Goal: Task Accomplishment & Management: Manage account settings

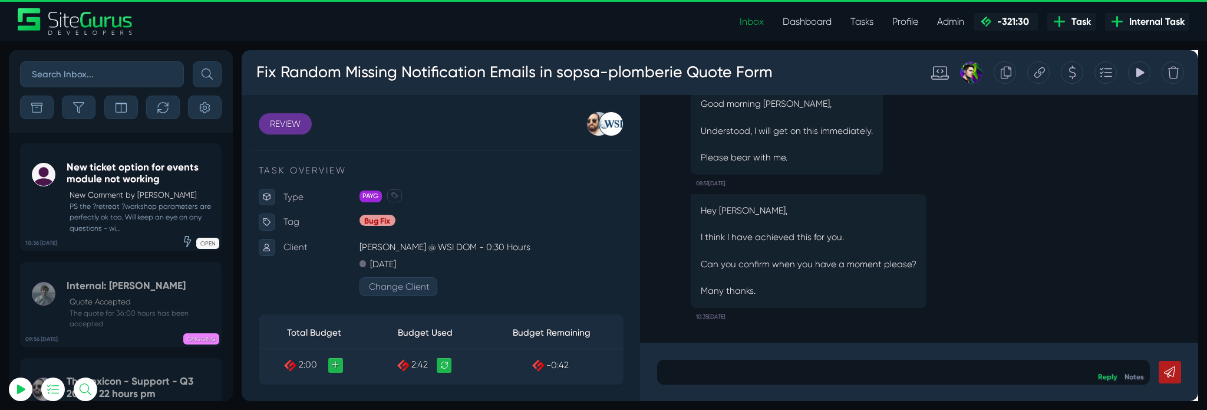
scroll to position [103, 0]
click at [124, 66] on input "text" at bounding box center [102, 74] width 164 height 26
type input "clim cash"
click at [193, 61] on button "submit" at bounding box center [207, 74] width 29 height 26
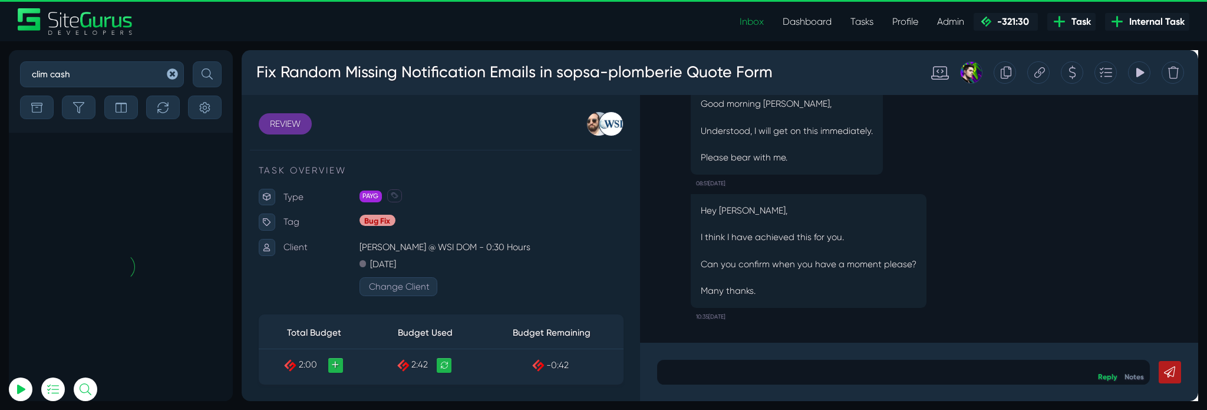
scroll to position [-21, 0]
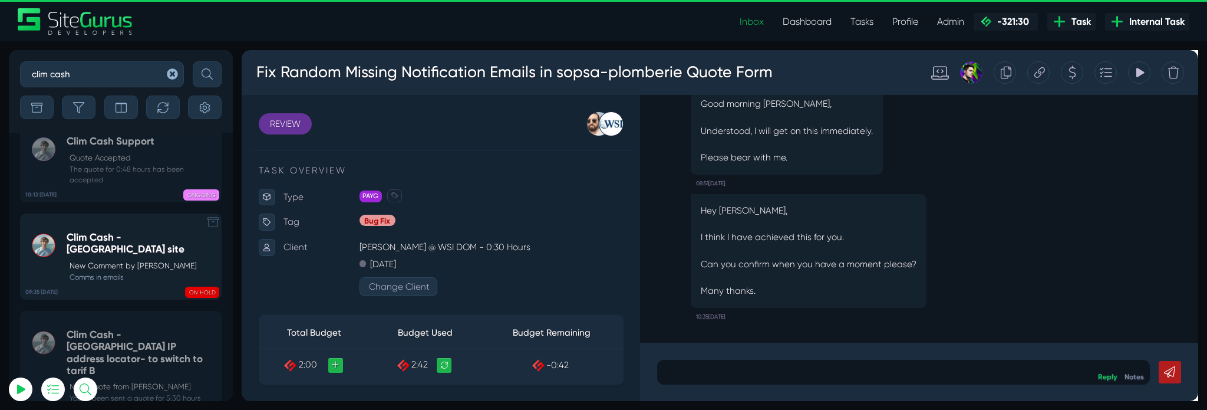
click at [134, 267] on div "Clim Cash - Guadeloupe site New Comment by Matt Jones Comms in emails" at bounding box center [141, 256] width 149 height 51
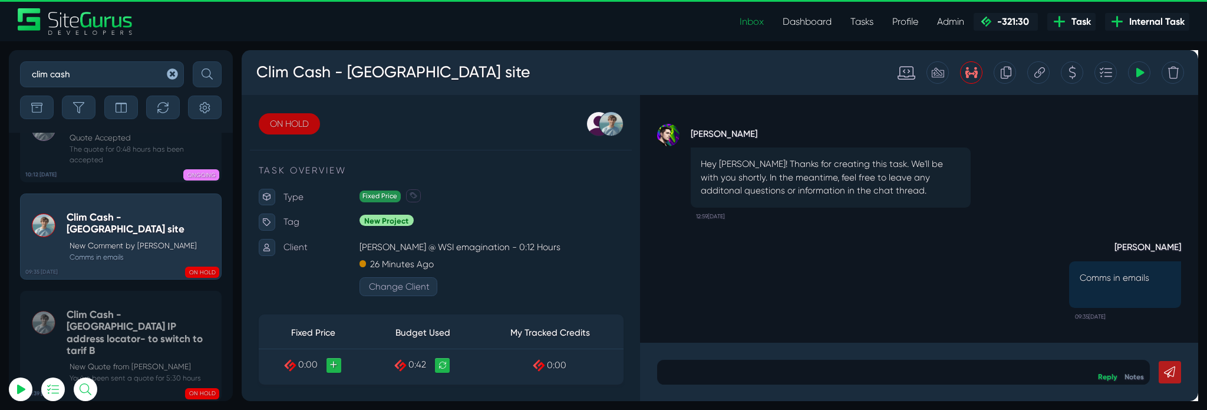
click at [274, 137] on link "ON HOLD" at bounding box center [291, 128] width 64 height 22
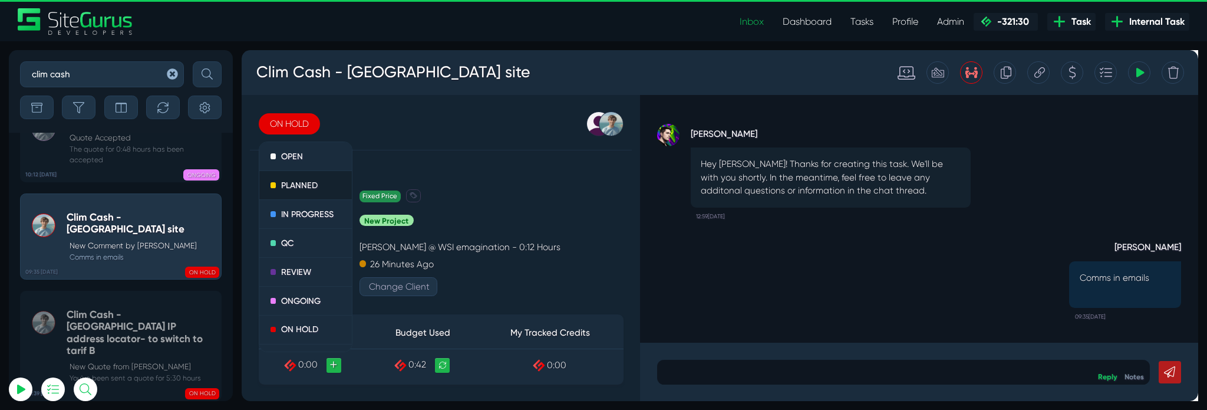
click at [318, 194] on link "PLANNED" at bounding box center [309, 192] width 98 height 31
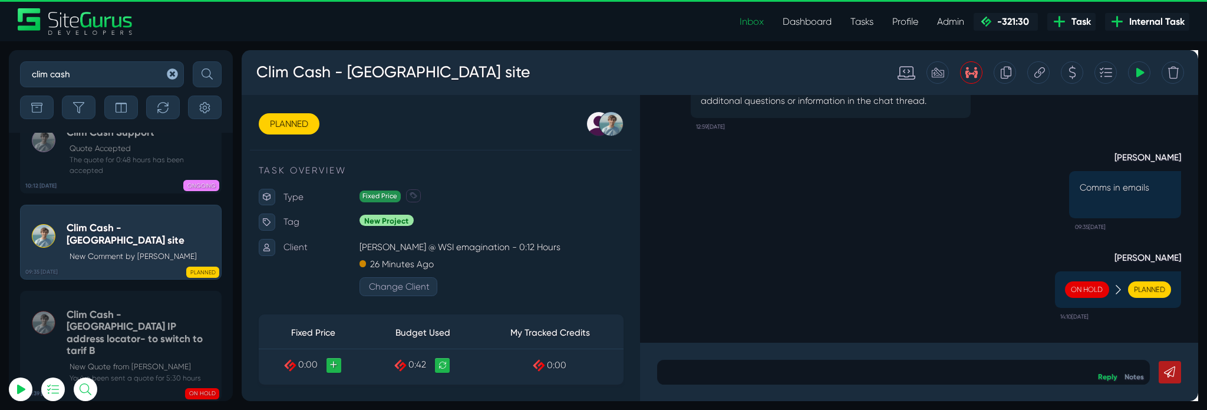
click at [1110, 68] on div at bounding box center [1116, 74] width 24 height 24
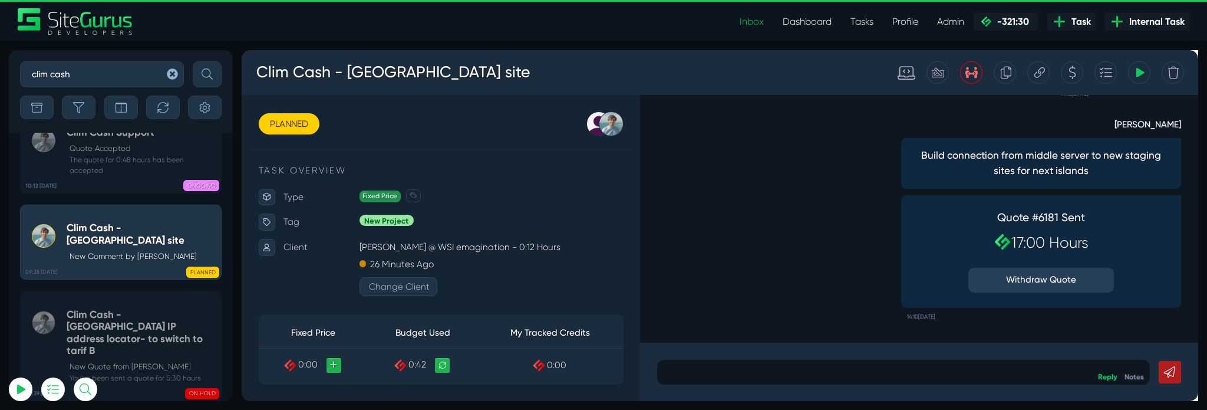
drag, startPoint x: 1048, startPoint y: 252, endPoint x: 1084, endPoint y: 250, distance: 36.0
click at [1084, 250] on h2 "17:00 Hours" at bounding box center [1083, 252] width 153 height 19
drag, startPoint x: 1077, startPoint y: 250, endPoint x: 1038, endPoint y: 252, distance: 38.9
click at [1038, 252] on h2 "17:00 Hours" at bounding box center [1083, 252] width 153 height 19
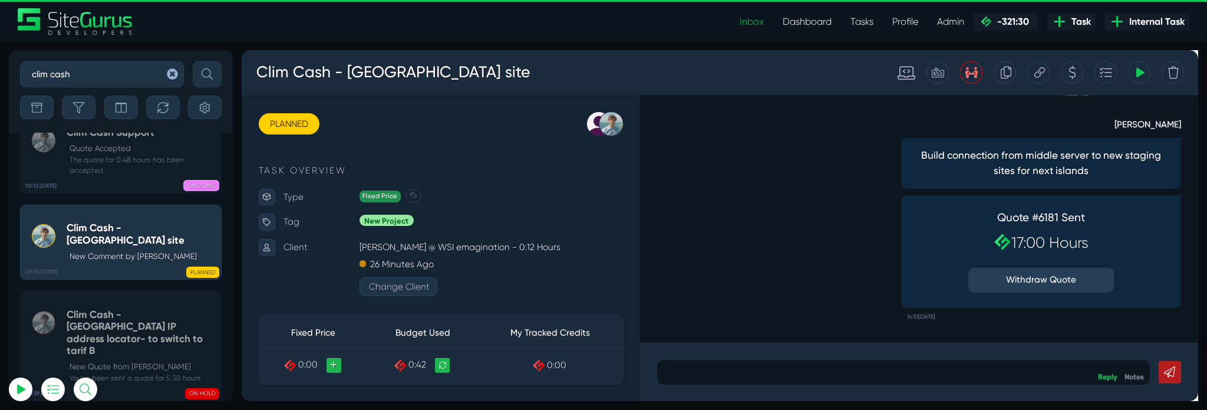
click at [1054, 216] on div "Quote #6181 Sent 17:00 Hours Withdraw Quote" at bounding box center [1083, 261] width 165 height 97
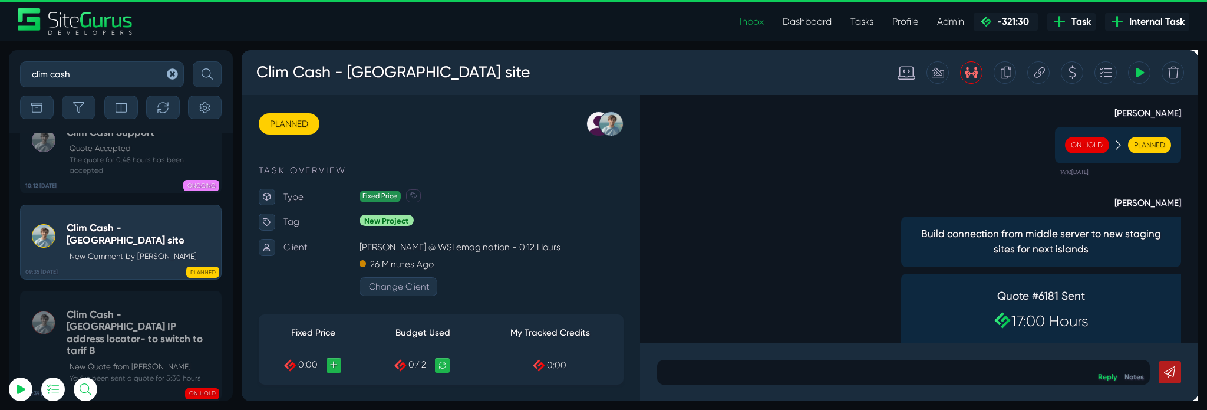
scroll to position [-83, 0]
click at [1086, 72] on icon at bounding box center [1081, 73] width 11 height 11
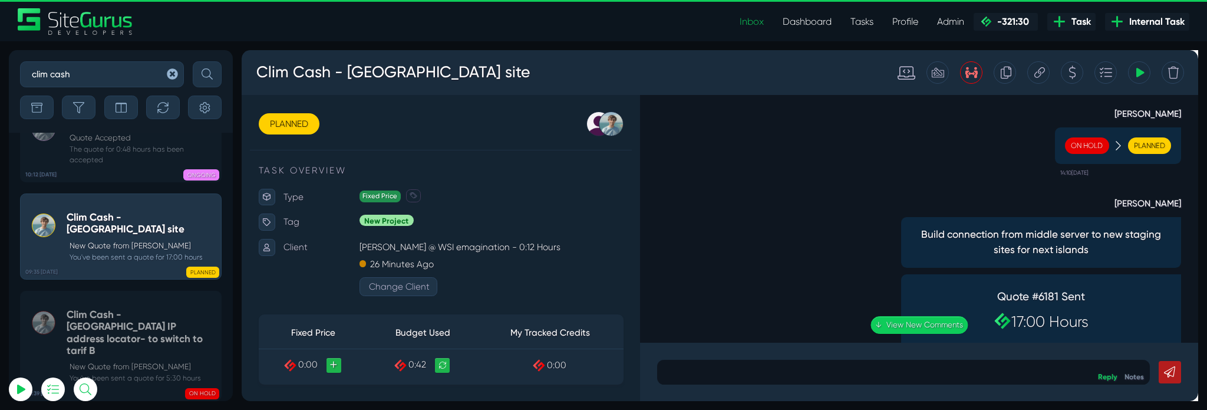
click at [1004, 79] on icon at bounding box center [1009, 73] width 13 height 22
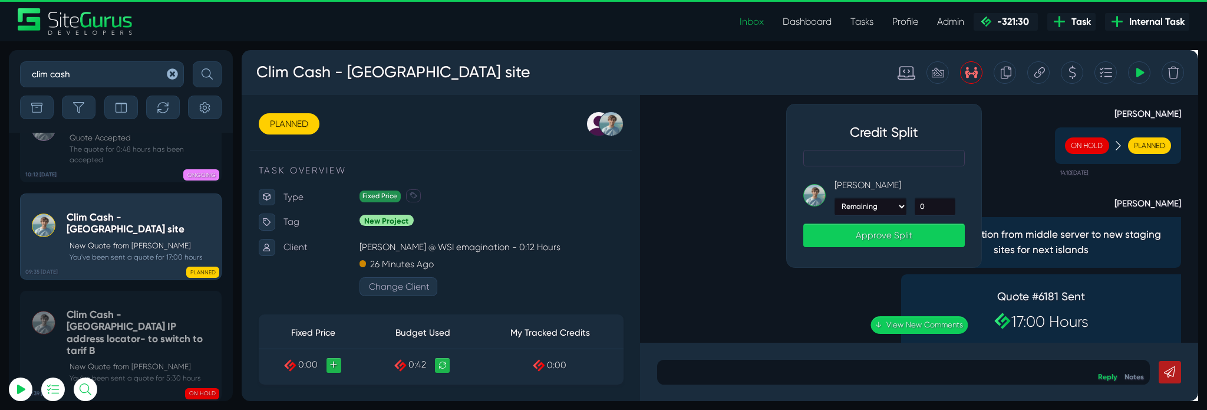
click at [906, 157] on div "Matt Jones: 0 Credits" at bounding box center [918, 164] width 170 height 18
click at [1034, 138] on div "Matt Jones On Hold Planned 14:10, September 23 2025" at bounding box center [955, 141] width 552 height 94
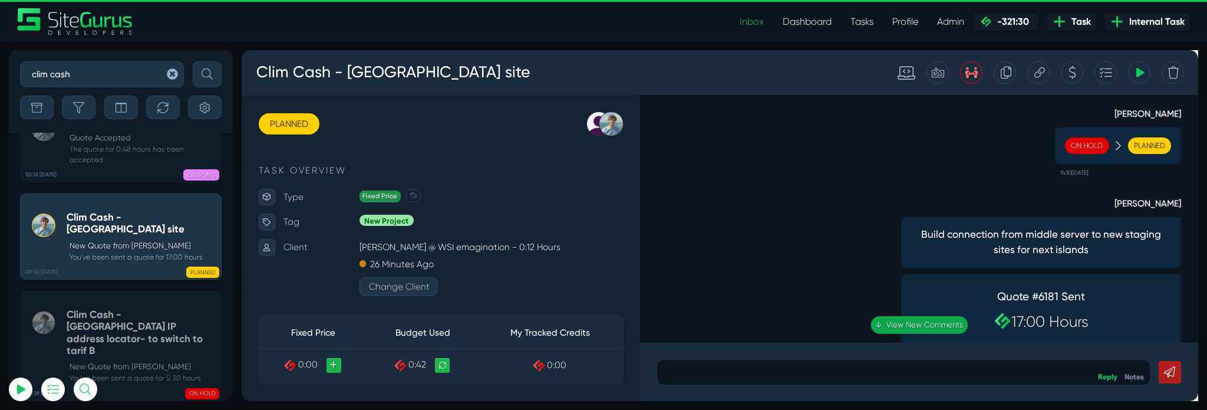
click at [949, 341] on link "↓ View New Comments" at bounding box center [954, 339] width 103 height 18
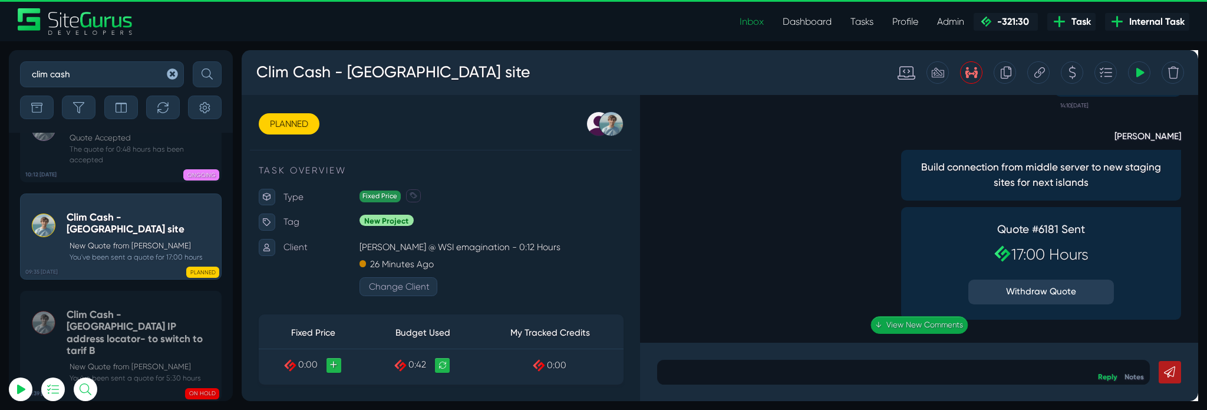
scroll to position [0, 0]
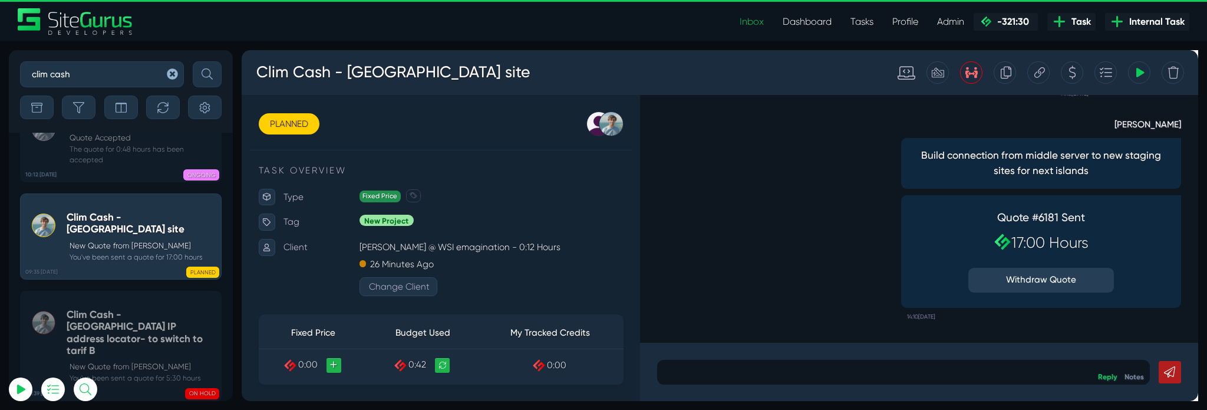
click at [860, 263] on div "Matt Jones Build connection from middle server to new staging sites for next is…" at bounding box center [955, 222] width 552 height 235
click at [111, 165] on small "The quote for 0:48 hours has been accepted" at bounding box center [141, 154] width 149 height 21
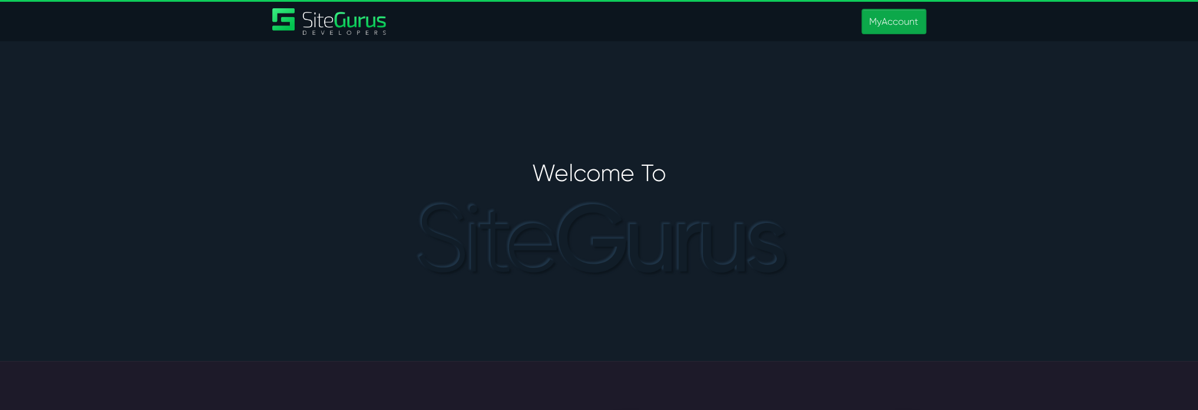
type input "[PERSON_NAME][EMAIL_ADDRESS][PERSON_NAME][DOMAIN_NAME]"
click at [865, 28] on link "MyAccount" at bounding box center [894, 21] width 64 height 25
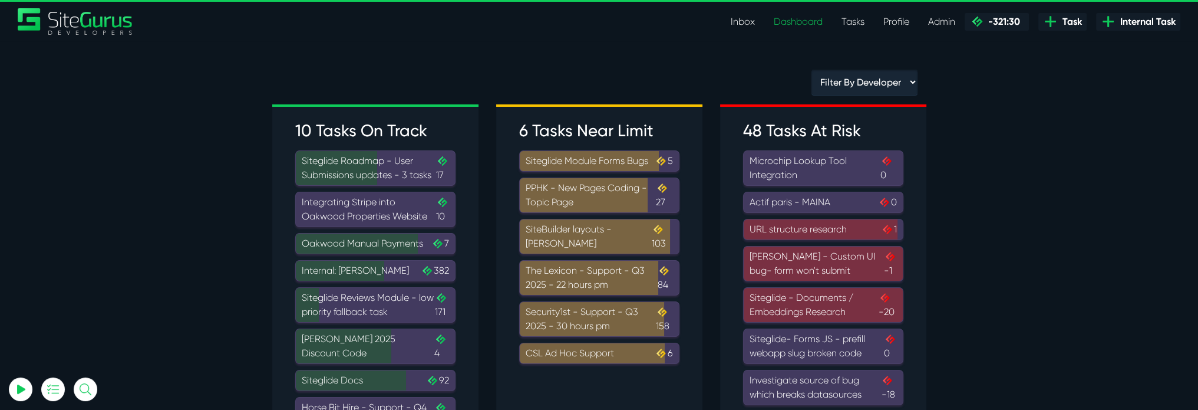
type input "[PERSON_NAME][EMAIL_ADDRESS][PERSON_NAME][DOMAIN_NAME]"
click at [740, 21] on link "Inbox" at bounding box center [742, 22] width 43 height 24
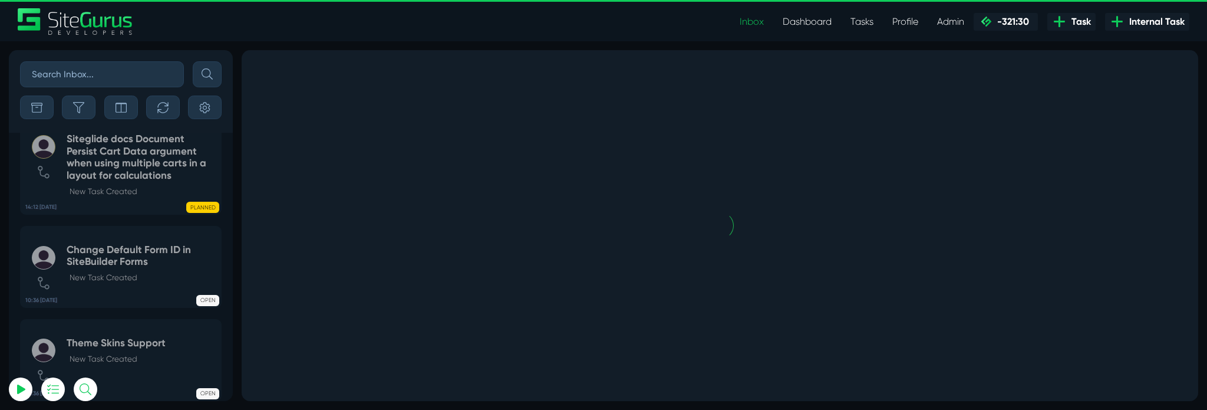
scroll to position [-6257, 0]
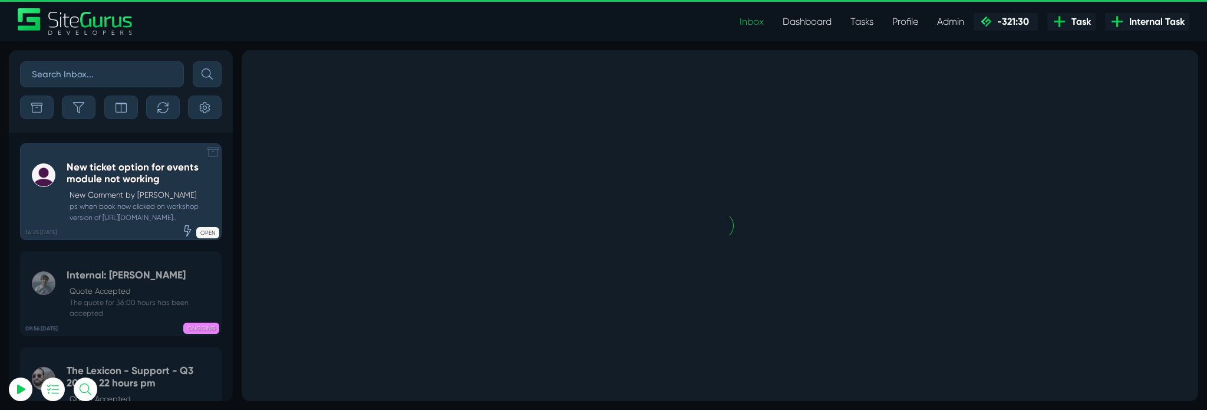
type input "[PERSON_NAME][EMAIL_ADDRESS][PERSON_NAME][DOMAIN_NAME]"
click at [136, 209] on small "ps when book now clicked on workshop version of [URL][DOMAIN_NAME].." at bounding box center [141, 211] width 149 height 21
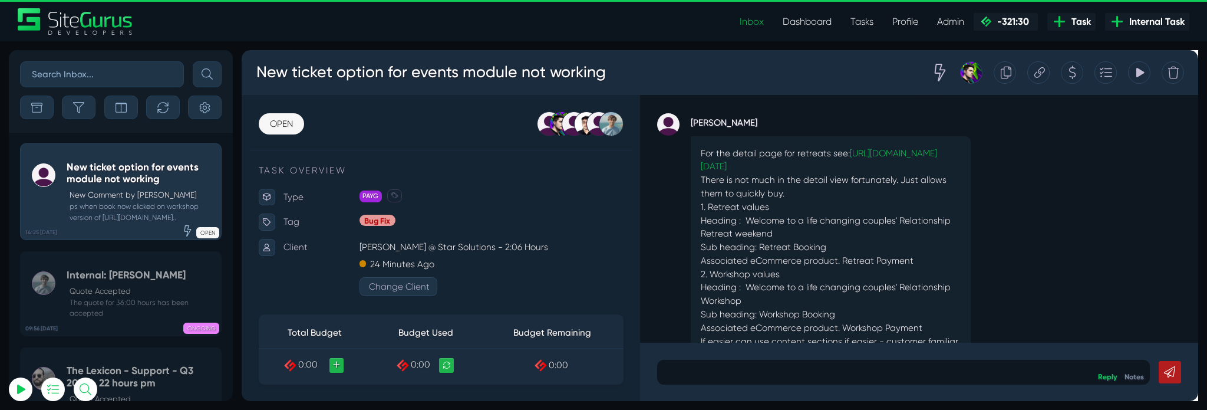
scroll to position [-289, 0]
click at [838, 153] on link "[URL][DOMAIN_NAME][DATE]" at bounding box center [849, 163] width 249 height 25
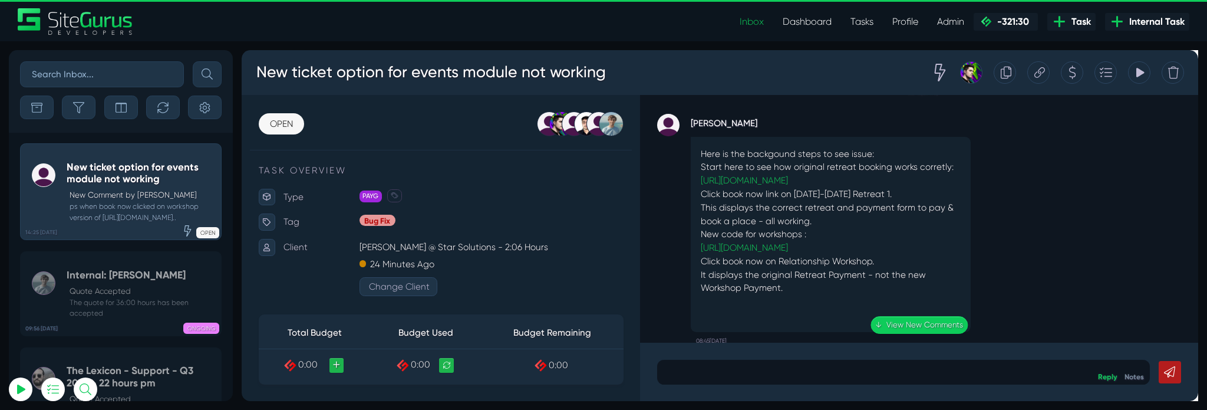
scroll to position [-1158, 0]
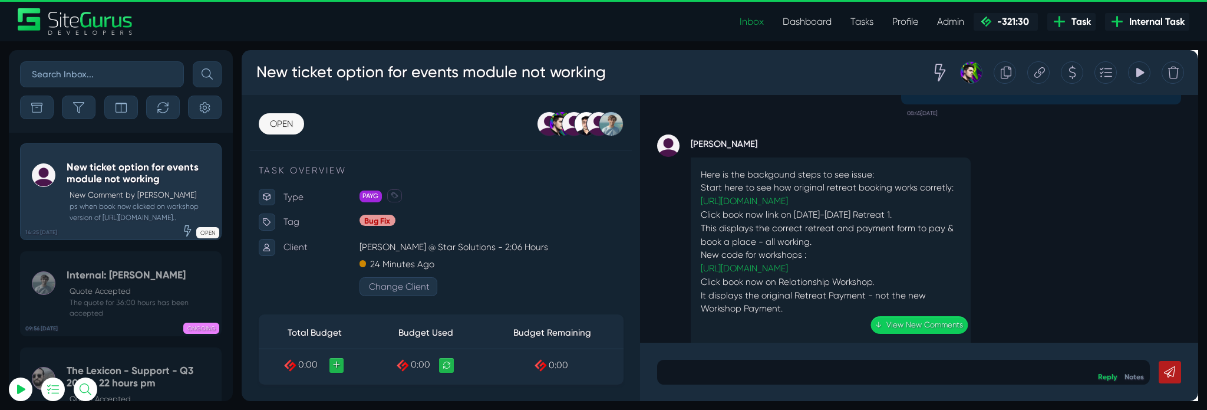
drag, startPoint x: 800, startPoint y: 276, endPoint x: 788, endPoint y: 278, distance: 12.5
click at [788, 278] on p "Here is the backgound steps to see issue: Start here to see how original retrea…" at bounding box center [861, 259] width 273 height 170
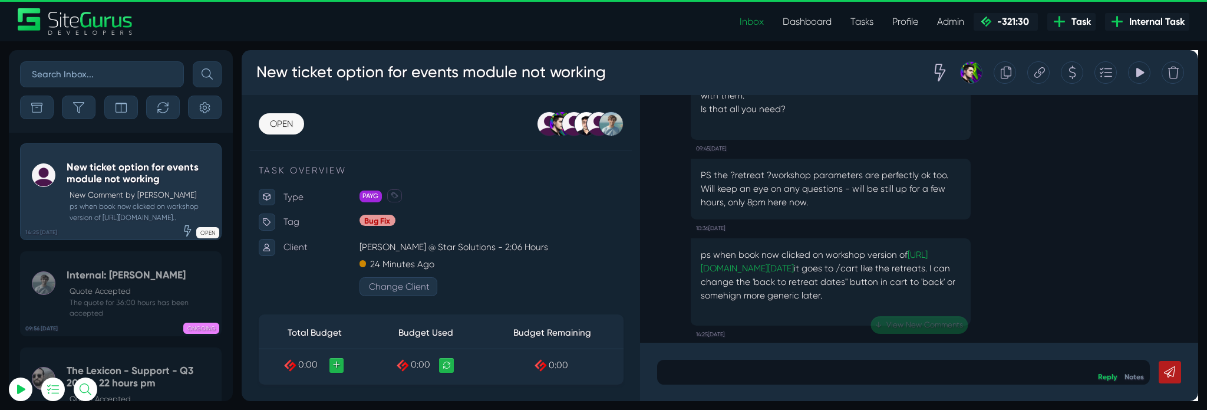
scroll to position [0, 0]
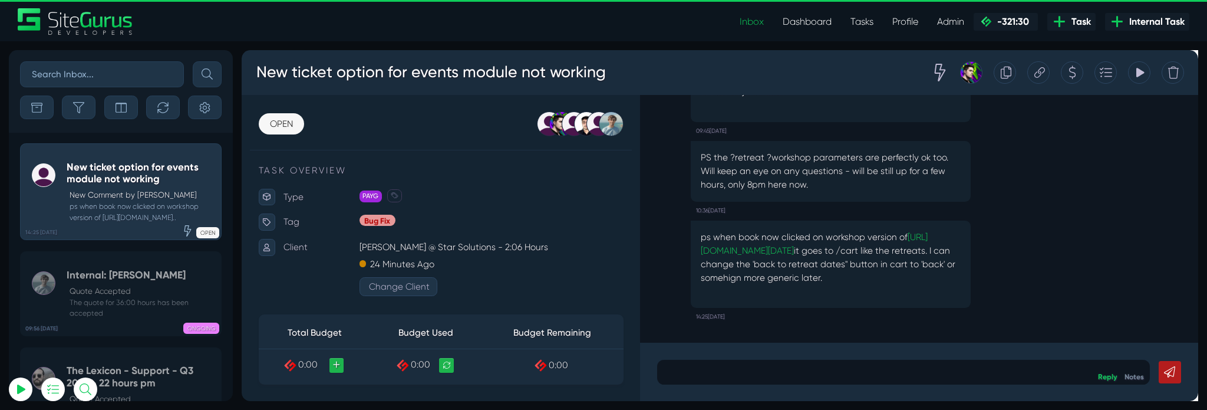
drag, startPoint x: 818, startPoint y: 272, endPoint x: 788, endPoint y: 233, distance: 49.2
click at [788, 240] on p "ps when book now clicked on workshop version of https://www.focusonrelationship…" at bounding box center [861, 268] width 273 height 57
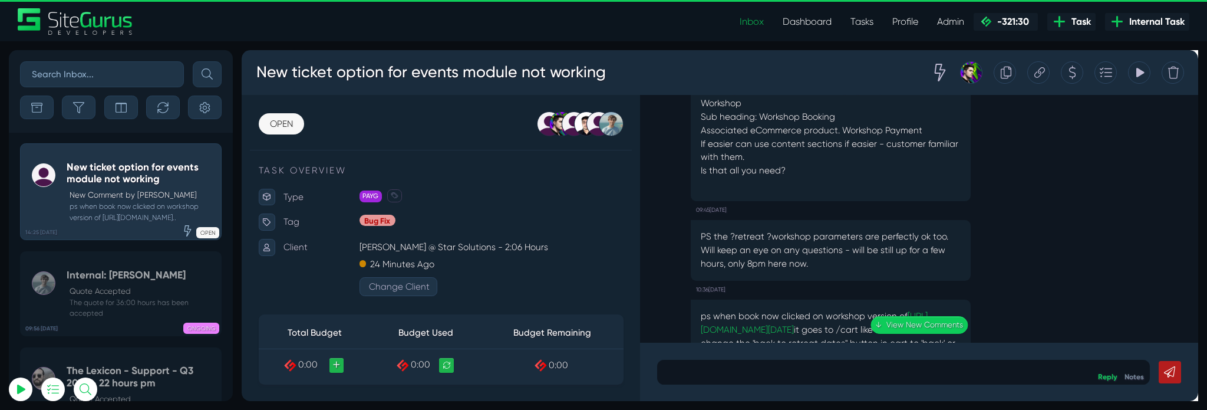
scroll to position [-62, 0]
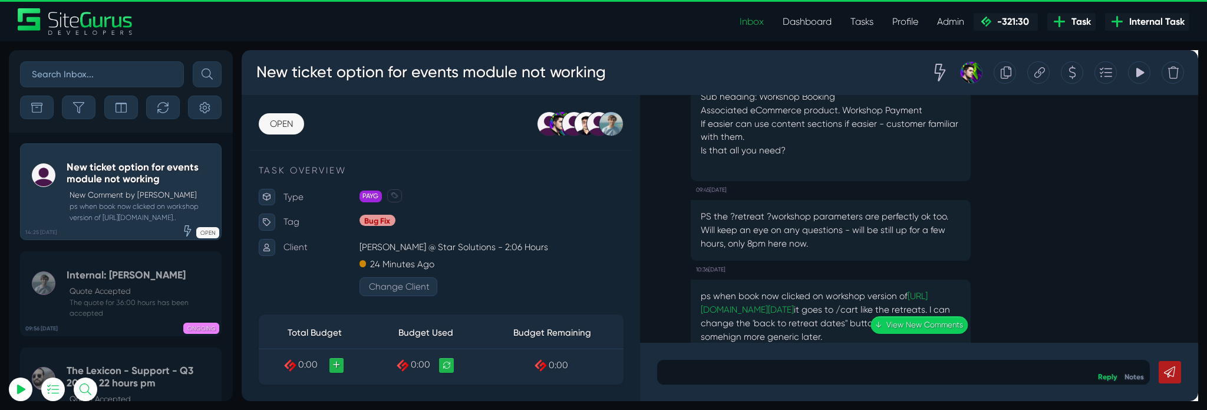
drag, startPoint x: 849, startPoint y: 226, endPoint x: 866, endPoint y: 232, distance: 18.3
drag, startPoint x: 866, startPoint y: 232, endPoint x: 823, endPoint y: 252, distance: 47.2
click at [823, 252] on div "PS the ?retreat ?workshop parameters are perfectly ok too. Will keep an eye on …" at bounding box center [861, 240] width 295 height 64
click at [807, 243] on p "PS the ?retreat ?workshop parameters are perfectly ok too. Will keep an eye on …" at bounding box center [861, 240] width 273 height 42
drag, startPoint x: 820, startPoint y: 237, endPoint x: 803, endPoint y: 237, distance: 17.1
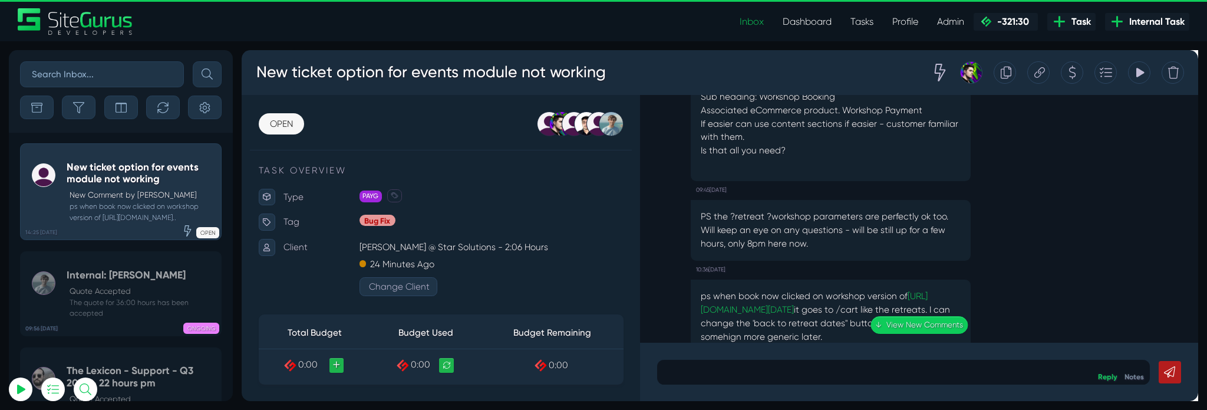
click at [803, 237] on p "PS the ?retreat ?workshop parameters are perfectly ok too. Will keep an eye on …" at bounding box center [861, 240] width 273 height 42
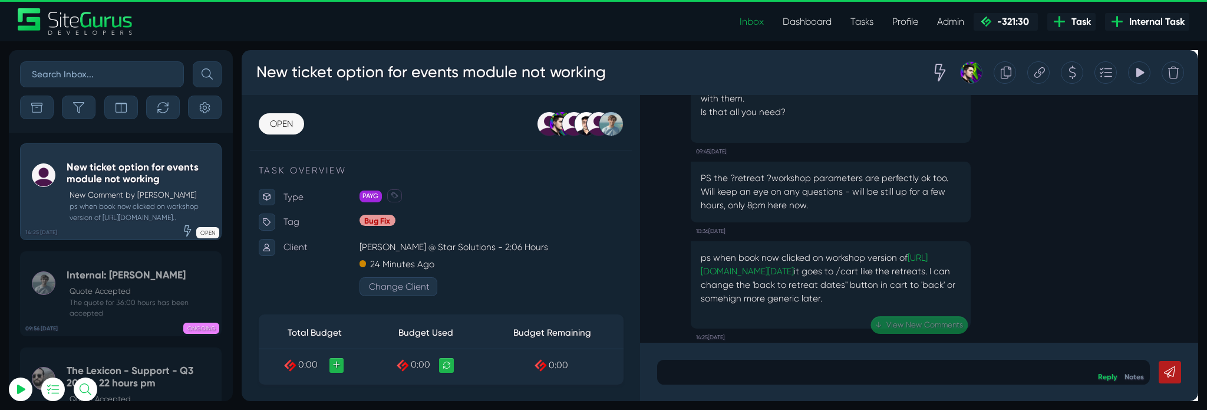
scroll to position [-21, 0]
drag, startPoint x: 810, startPoint y: 255, endPoint x: 780, endPoint y: 252, distance: 30.2
click at [780, 261] on p "ps when book now clicked on workshop version of https://www.focusonrelationship…" at bounding box center [861, 289] width 273 height 57
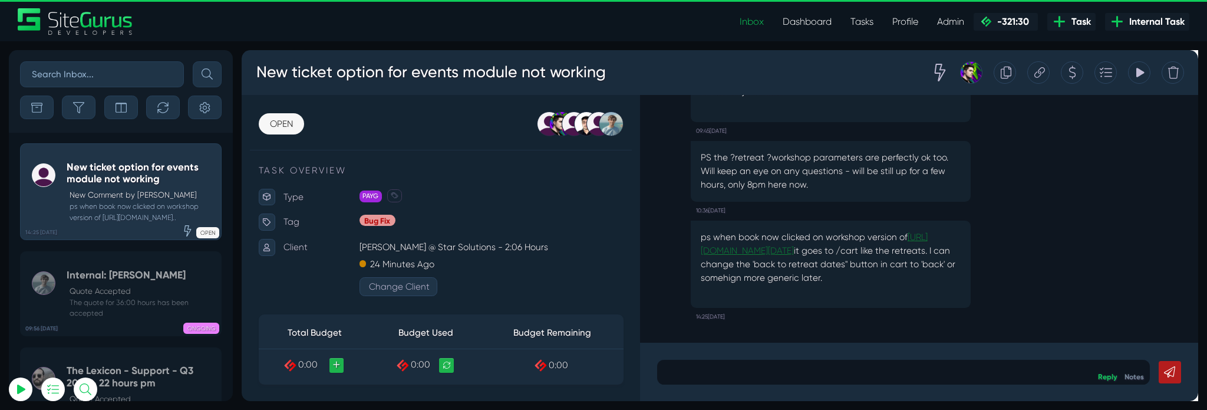
drag, startPoint x: 827, startPoint y: 248, endPoint x: 835, endPoint y: 243, distance: 9.5
drag, startPoint x: 835, startPoint y: 243, endPoint x: 888, endPoint y: 258, distance: 54.5
click at [888, 258] on link "[URL][DOMAIN_NAME][DATE]" at bounding box center [844, 253] width 239 height 25
click at [1081, 250] on div "ps when book now clicked on workshop version of https://www.focusonrelationship…" at bounding box center [955, 281] width 552 height 118
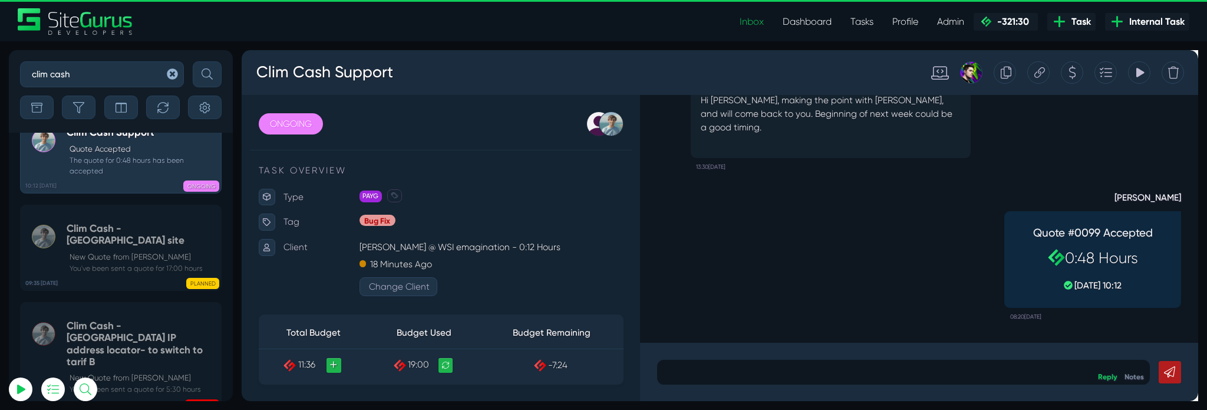
scroll to position [-21, 0]
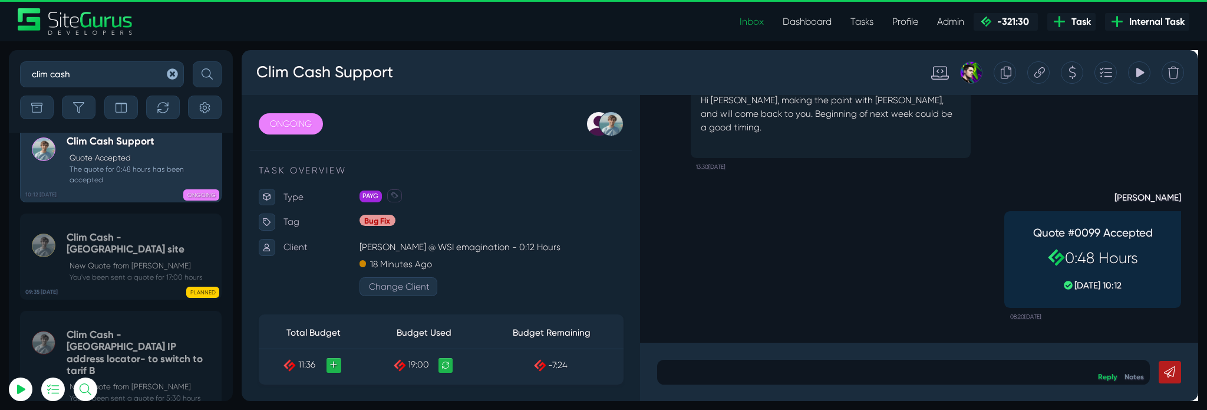
click at [170, 67] on button "button" at bounding box center [172, 74] width 22 height 26
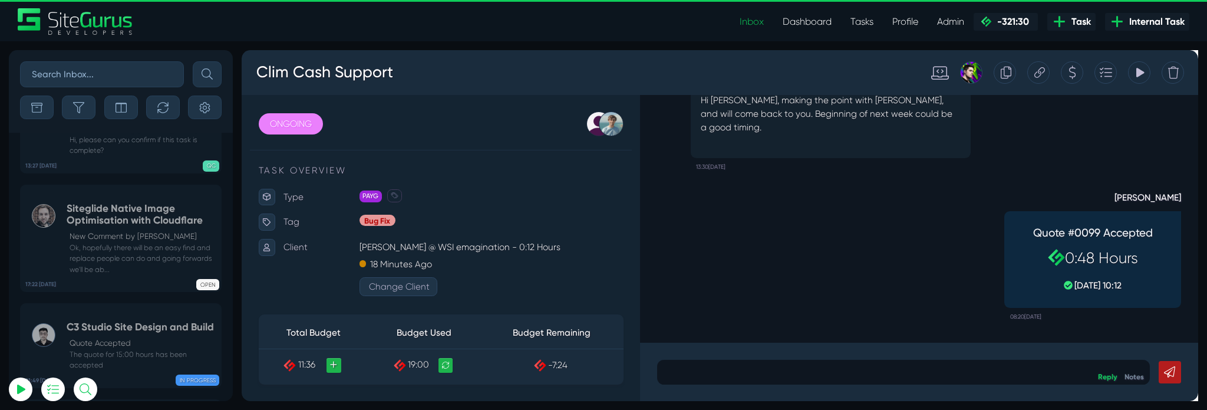
scroll to position [-6245, 0]
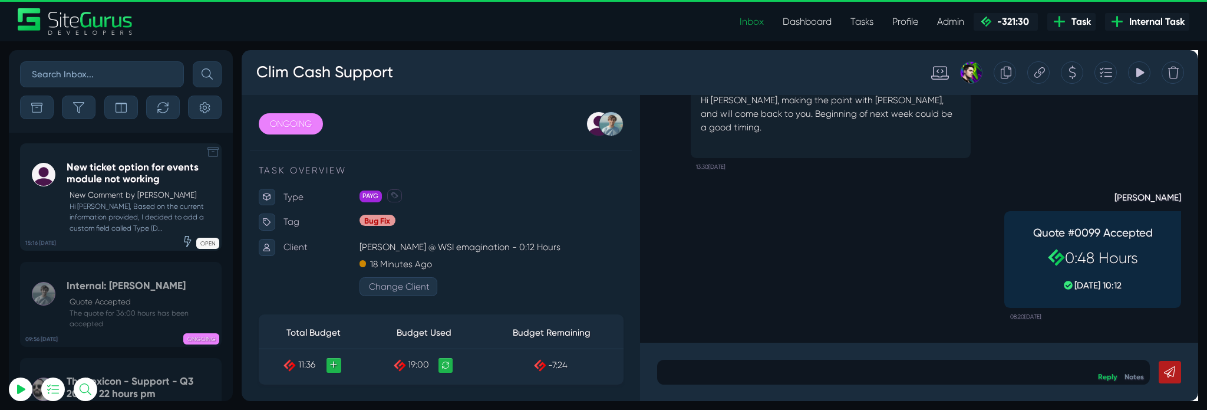
click at [138, 232] on small "Hi [PERSON_NAME], Based on the current information provided, I decided to add a…" at bounding box center [141, 217] width 149 height 32
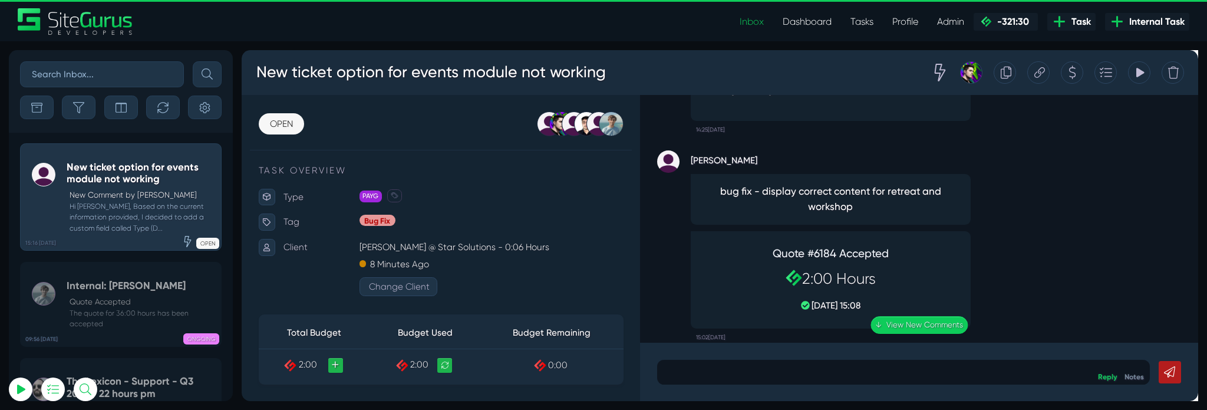
scroll to position [-310, 0]
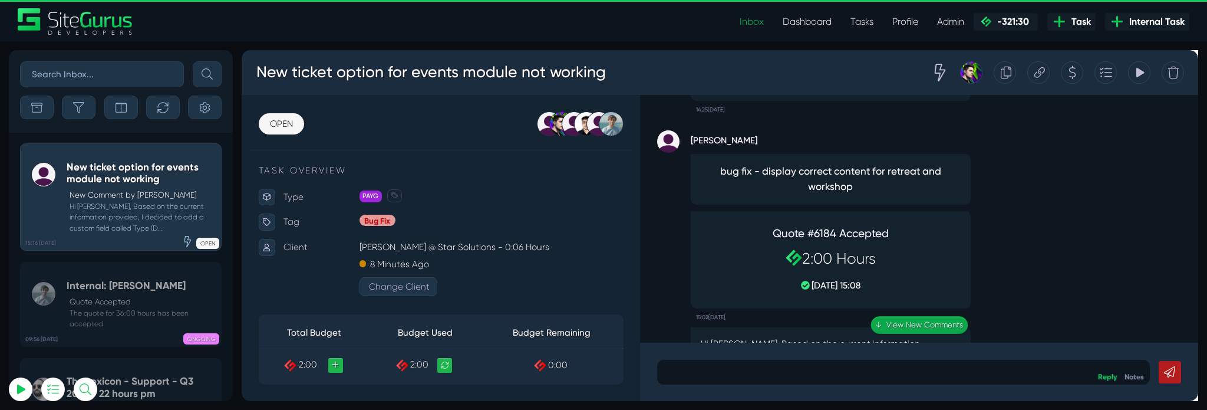
click at [944, 334] on link "↓ View New Comments" at bounding box center [954, 339] width 103 height 18
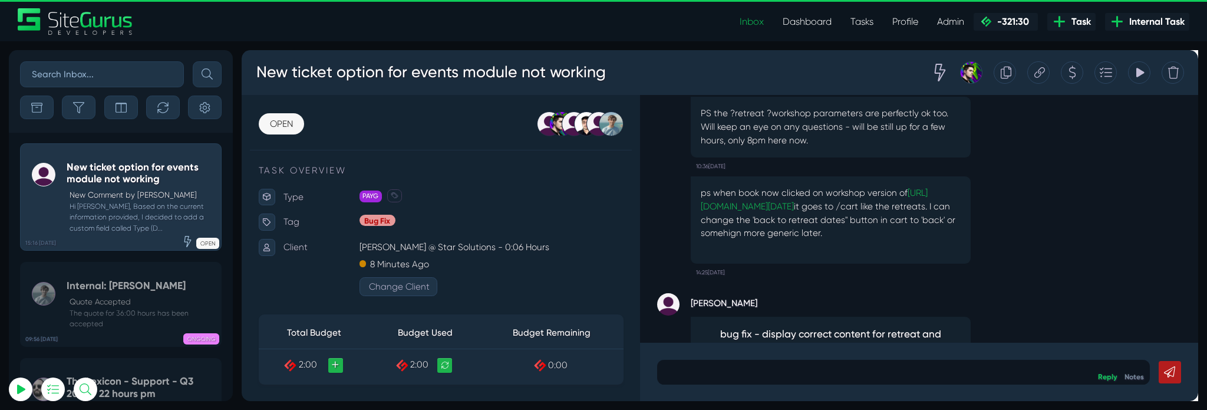
scroll to position [-517, 0]
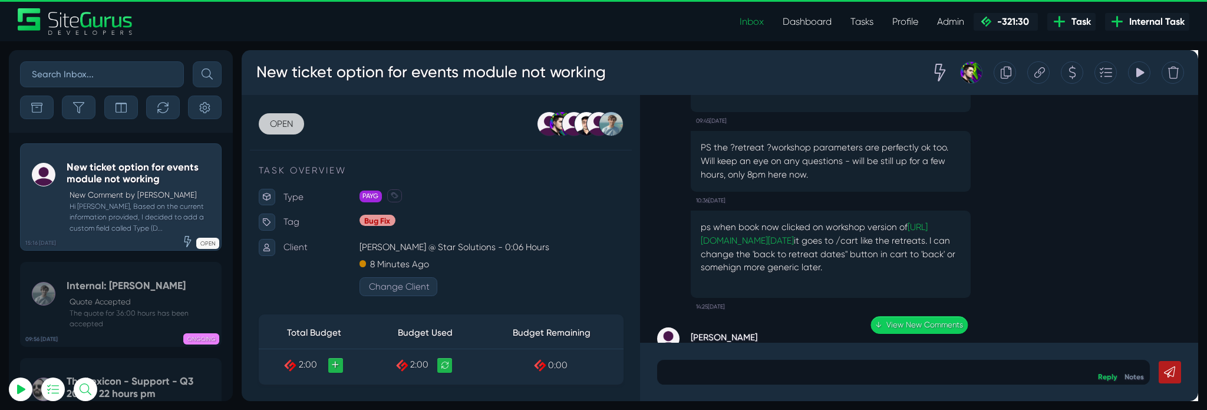
click at [282, 126] on link "OPEN" at bounding box center [283, 128] width 48 height 22
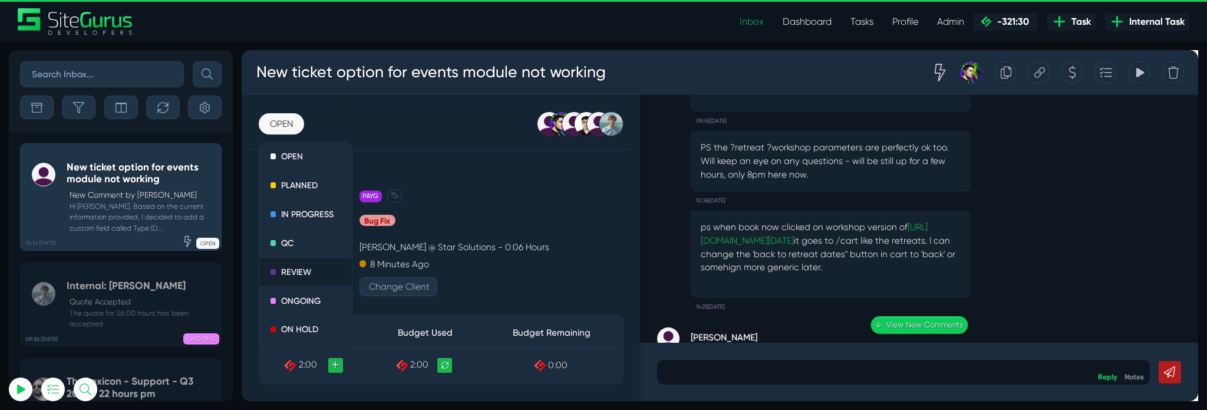
click at [299, 298] on link "REVIEW" at bounding box center [309, 284] width 98 height 31
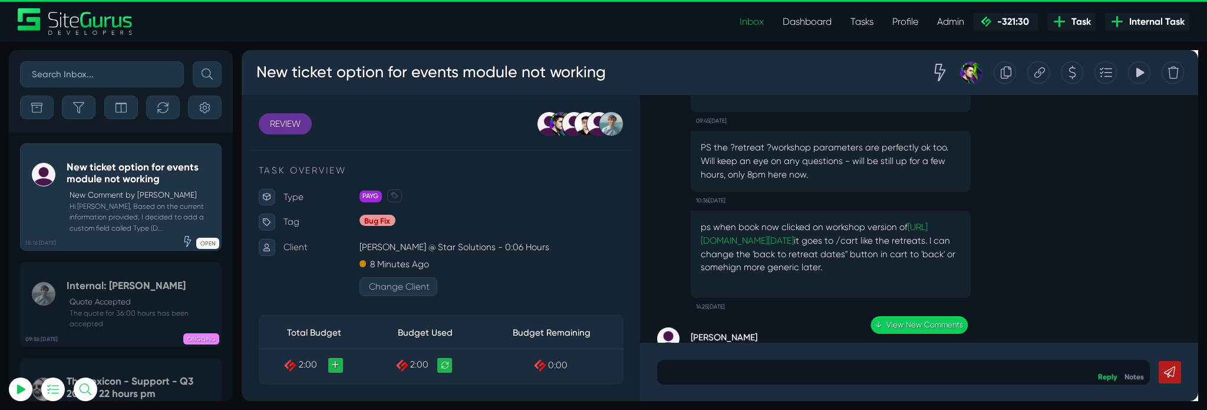
scroll to position [-612, 0]
click at [966, 343] on link "↓ View New Comments" at bounding box center [954, 339] width 103 height 18
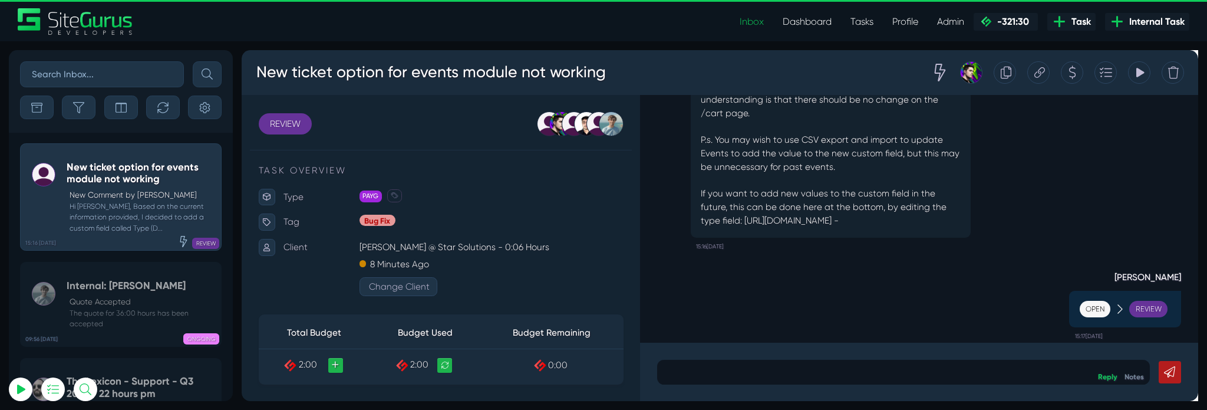
scroll to position [0, 0]
